Goal: Check status

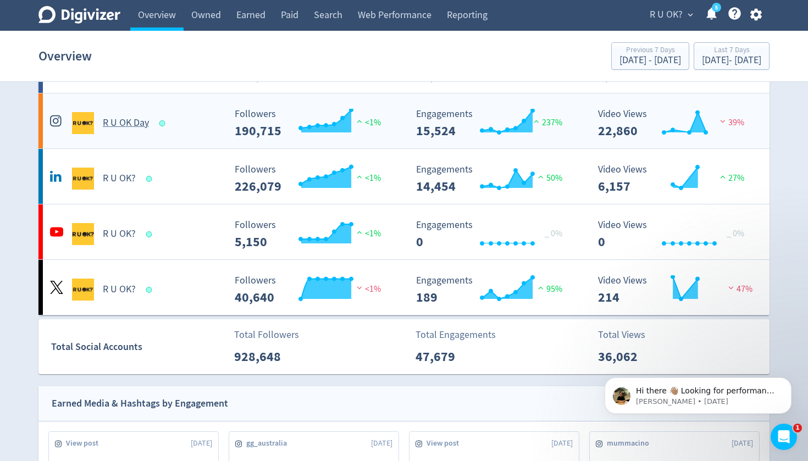
scroll to position [92, 0]
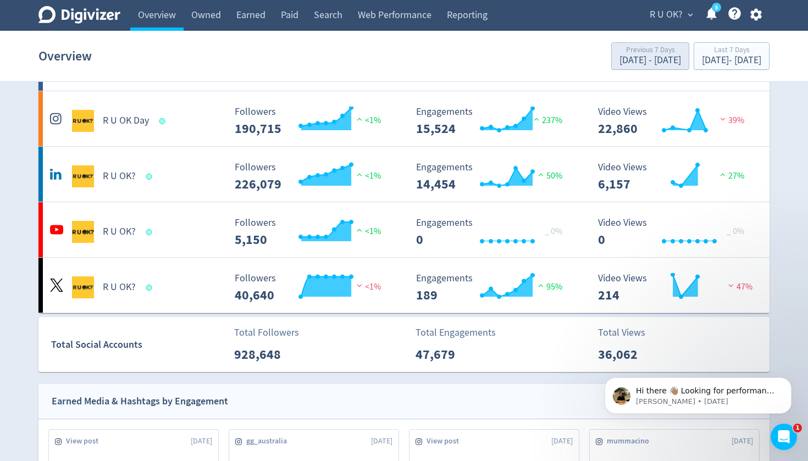
click at [619, 57] on div "[DATE] - [DATE]" at bounding box center [650, 60] width 62 height 10
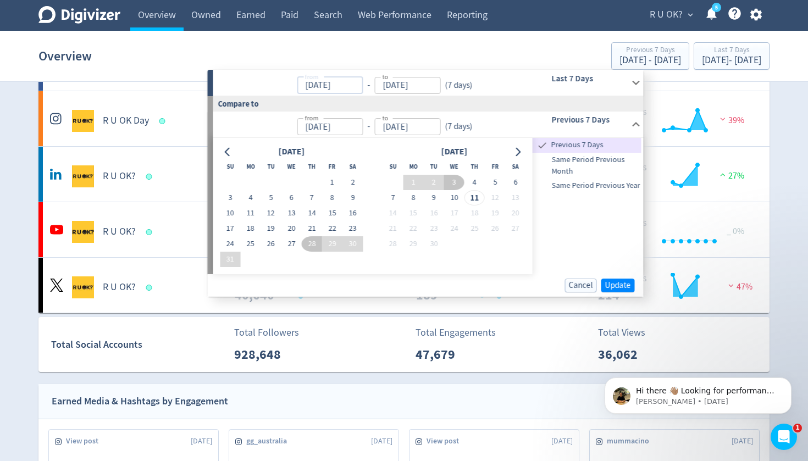
click at [357, 83] on input "[DATE]" at bounding box center [330, 85] width 66 height 17
type input "[DATE]"
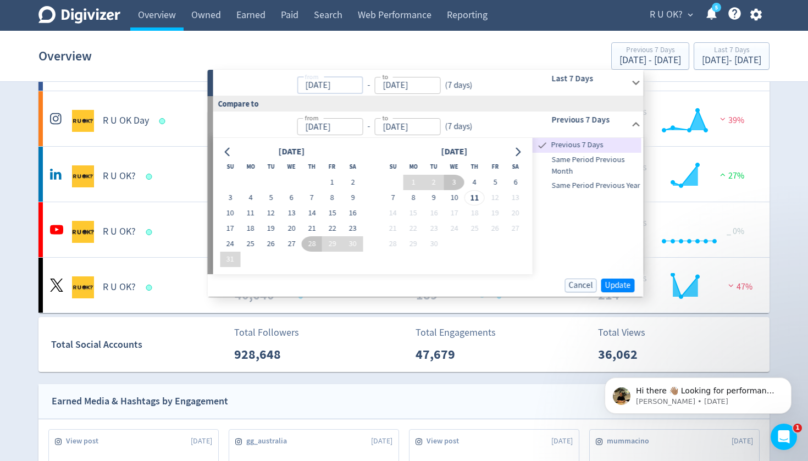
click at [433, 81] on input "[DATE]" at bounding box center [407, 85] width 66 height 17
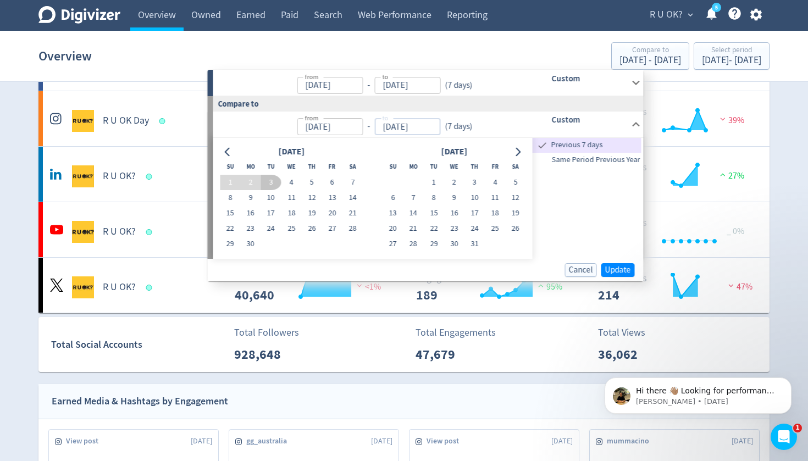
type input "[DATE]"
click at [425, 129] on input "[DATE]" at bounding box center [407, 126] width 66 height 17
type input "[DATE]"
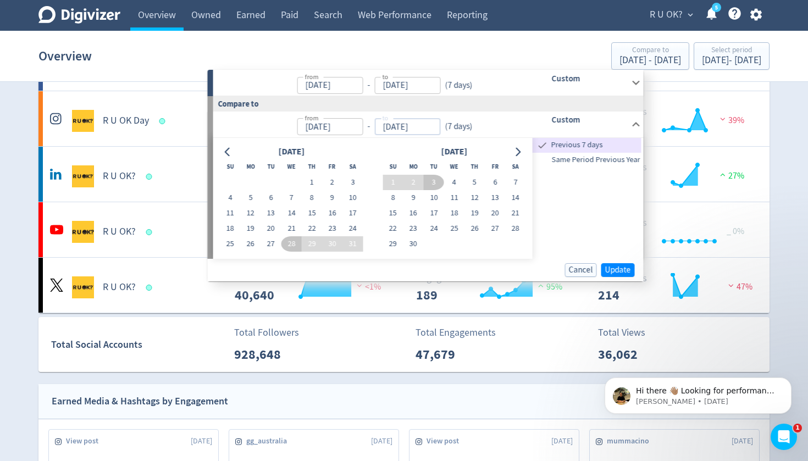
click at [354, 127] on input "[DATE]" at bounding box center [330, 126] width 66 height 17
type input "[DATE]"
click at [430, 126] on input "[DATE]" at bounding box center [407, 126] width 66 height 17
type input "[DATE]"
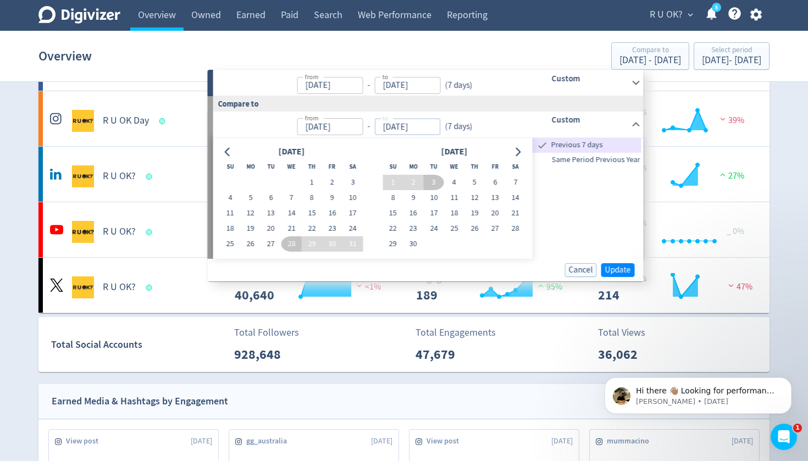
type input "[DATE]"
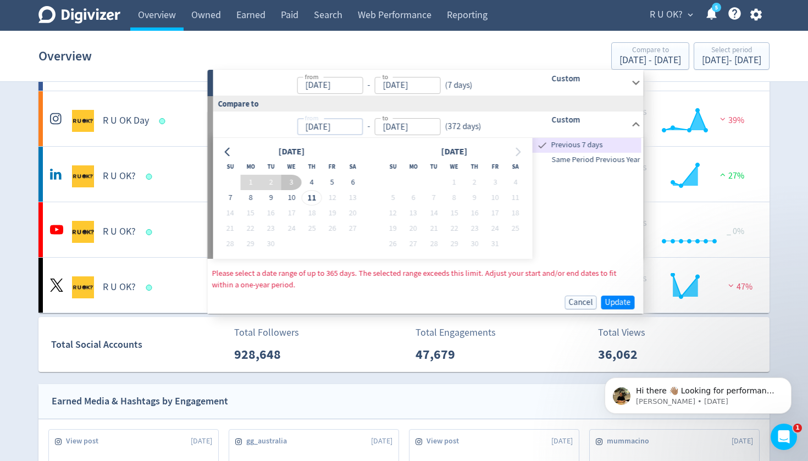
click at [329, 129] on input "[DATE]" at bounding box center [330, 126] width 66 height 17
click at [314, 127] on input "[DATE]" at bounding box center [330, 126] width 66 height 17
type input "[DATE]"
click at [405, 125] on input "[DATE]" at bounding box center [407, 126] width 66 height 17
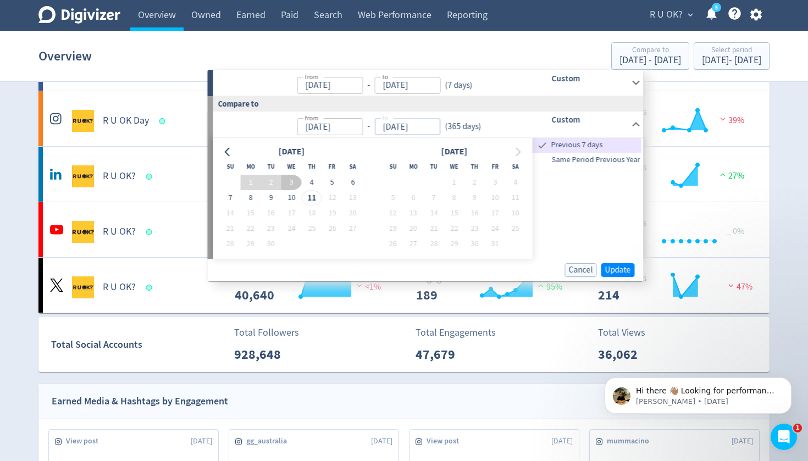
click at [389, 130] on input "[DATE]" at bounding box center [407, 126] width 66 height 17
type input "[DATE]"
click at [352, 128] on input "[DATE]" at bounding box center [330, 126] width 66 height 17
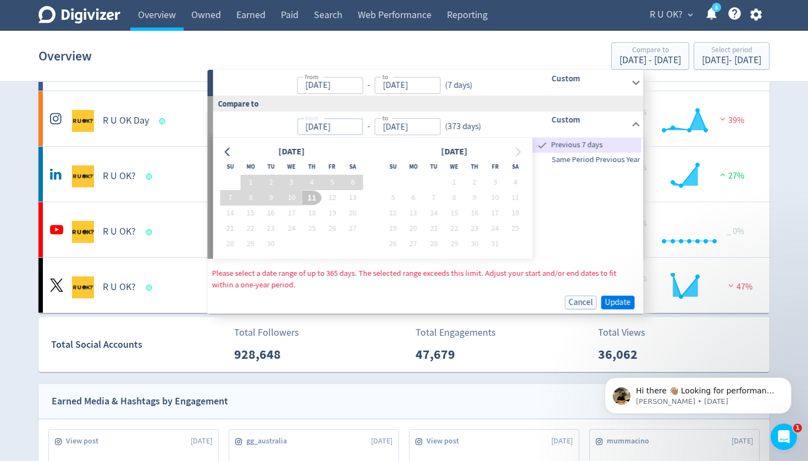
type input "[DATE]"
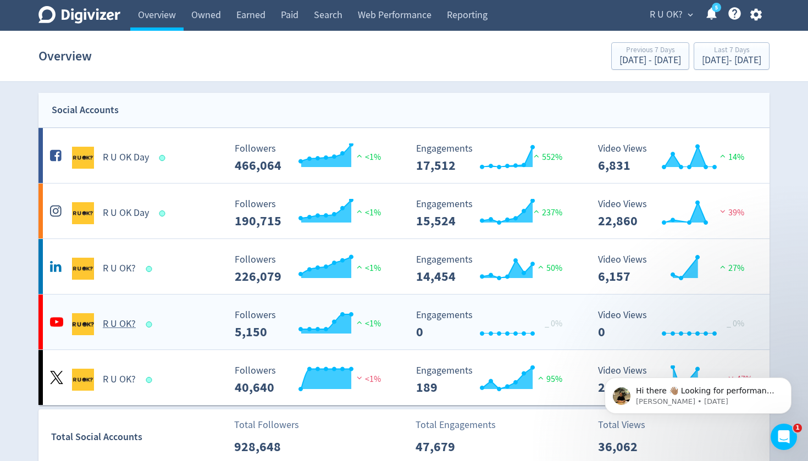
scroll to position [0, 0]
click at [701, 57] on div "[DATE] - [DATE]" at bounding box center [730, 60] width 59 height 10
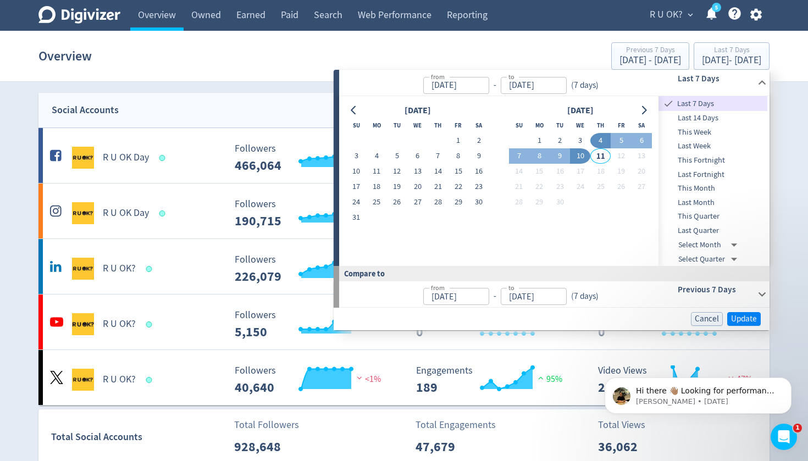
click at [708, 102] on span "Last 7 Days" at bounding box center [721, 104] width 92 height 12
click at [738, 315] on span "Update" at bounding box center [744, 319] width 26 height 8
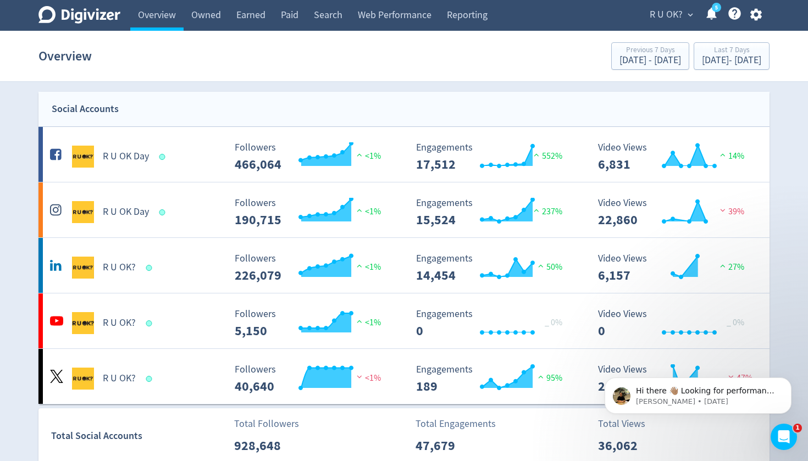
scroll to position [2, 0]
